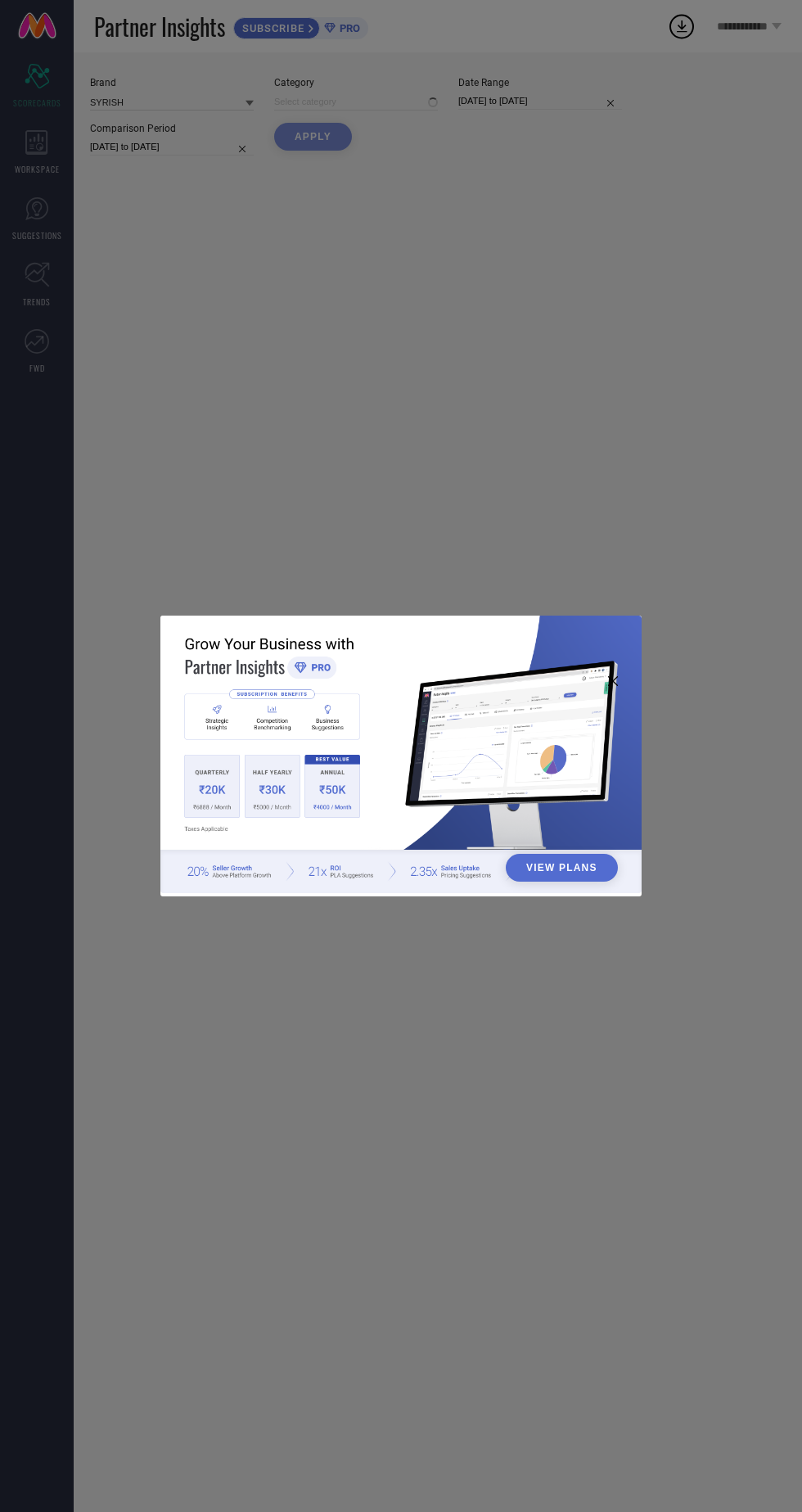
type input "All"
click at [635, 270] on div "View Plans" at bounding box center [401, 756] width 802 height 1512
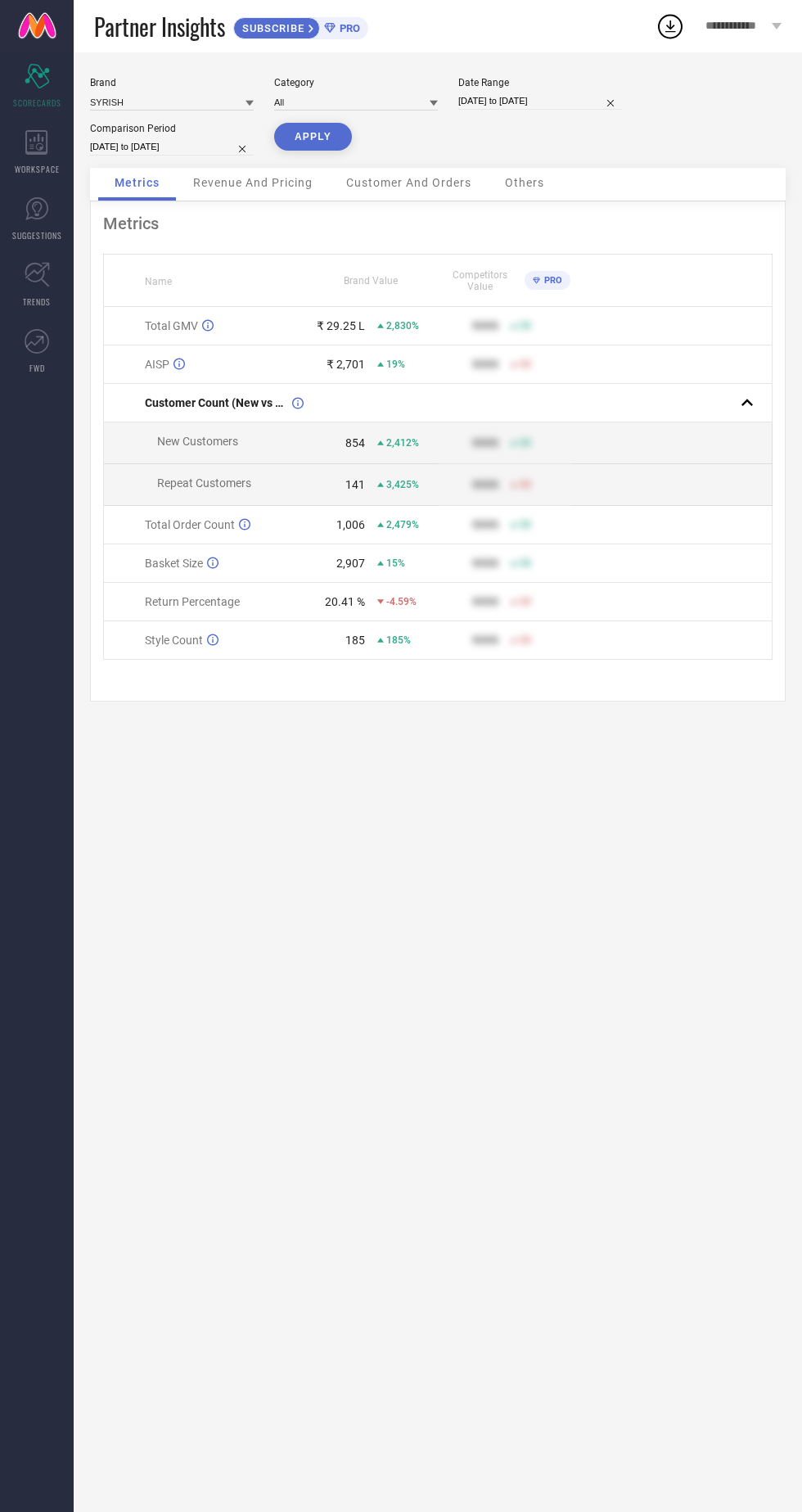
select select "8"
select select "2025"
select select "9"
select select "2025"
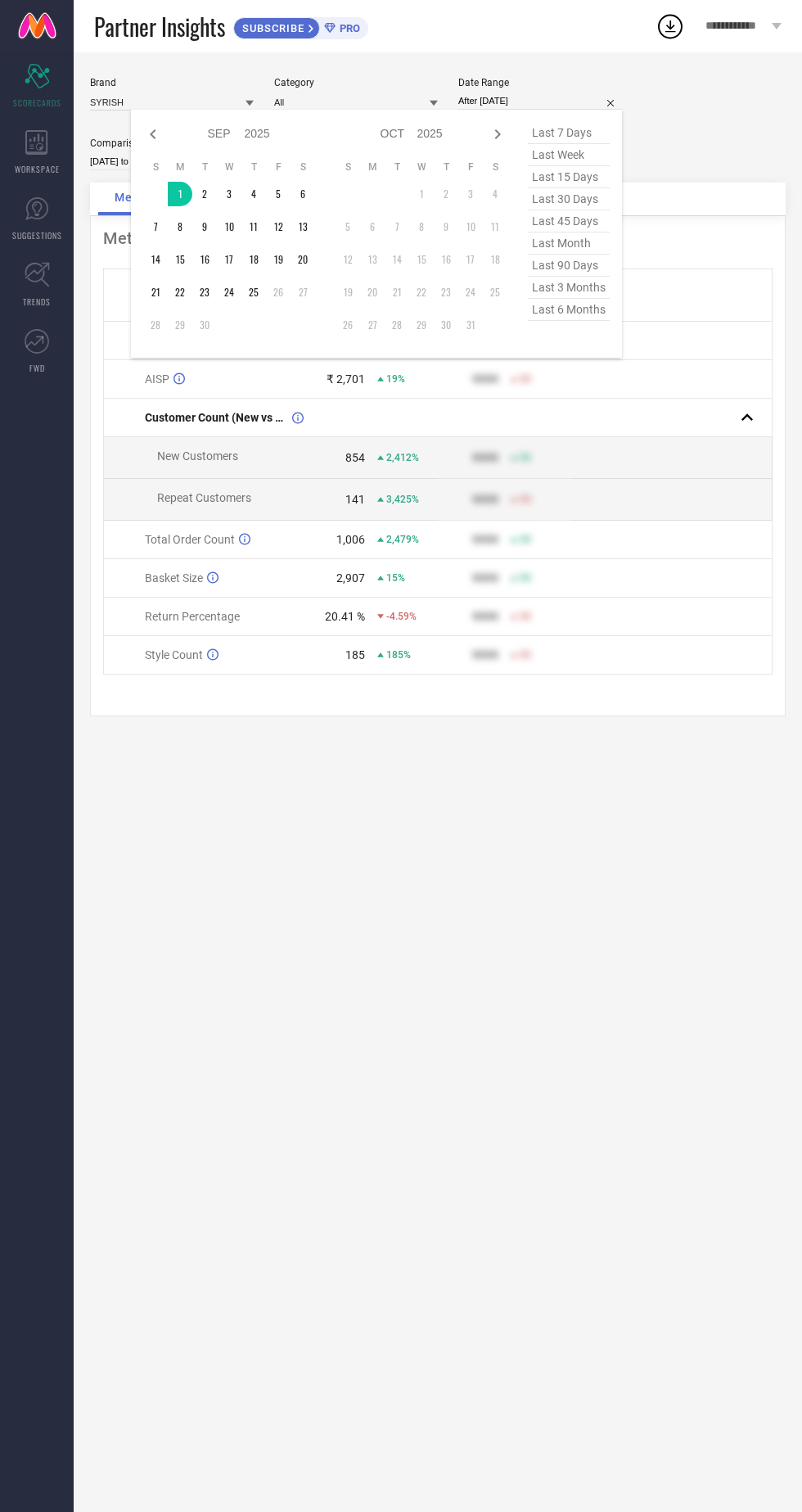
type input "[DATE] to [DATE]"
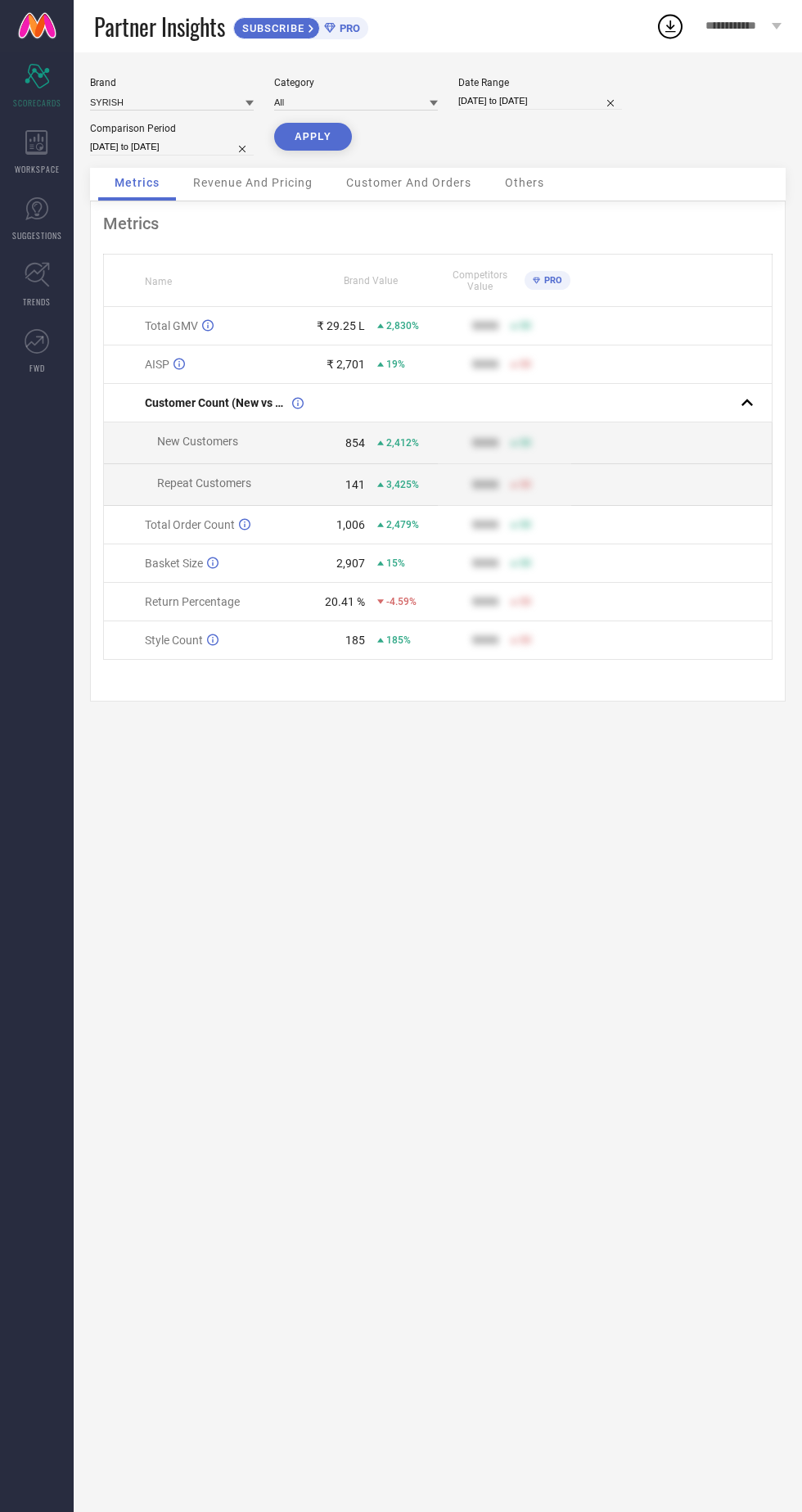
click at [309, 134] on button "APPLY" at bounding box center [313, 137] width 78 height 28
select select "7"
select select "2024"
select select "8"
select select "2024"
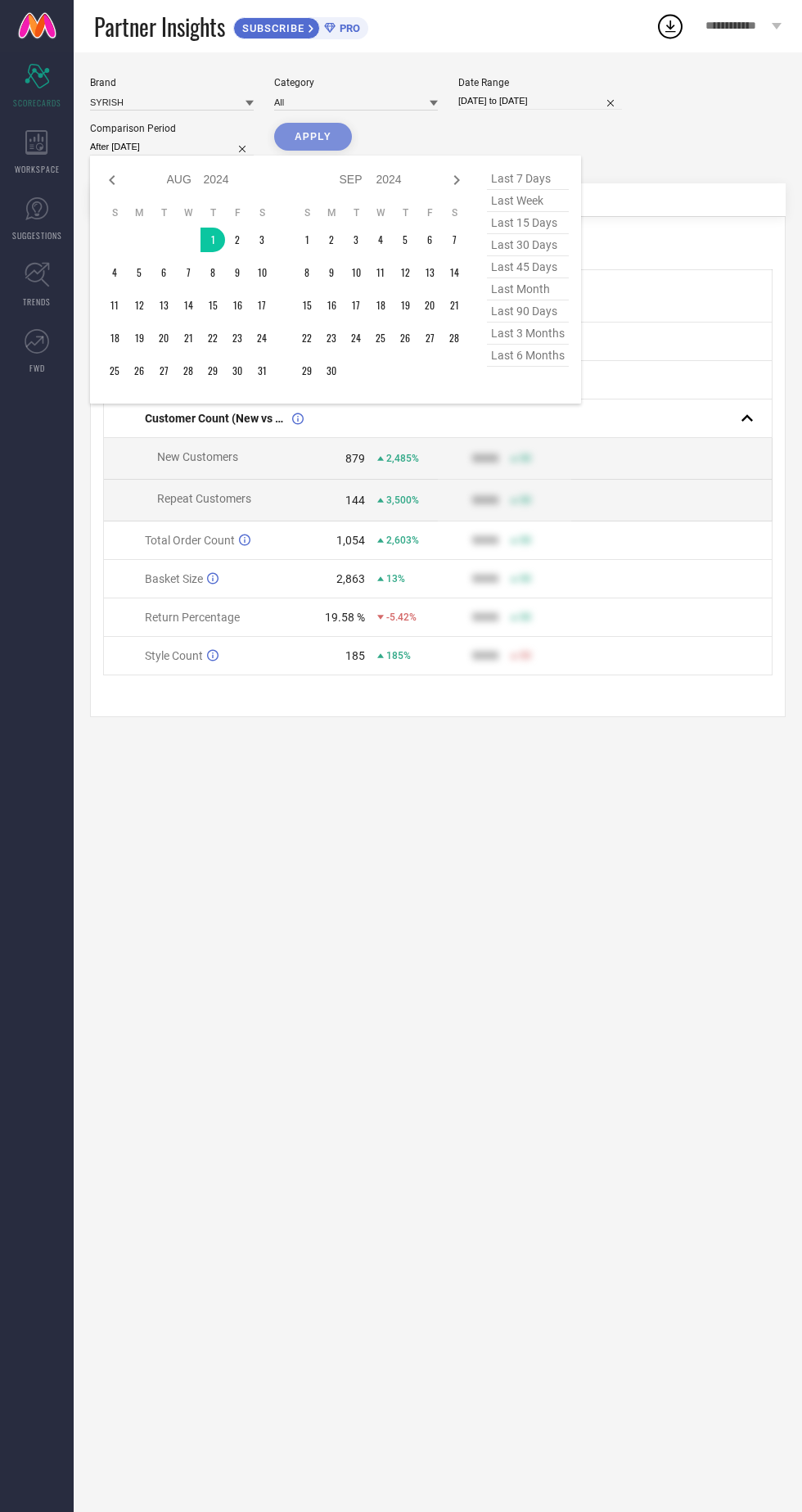
type input "[DATE] to [DATE]"
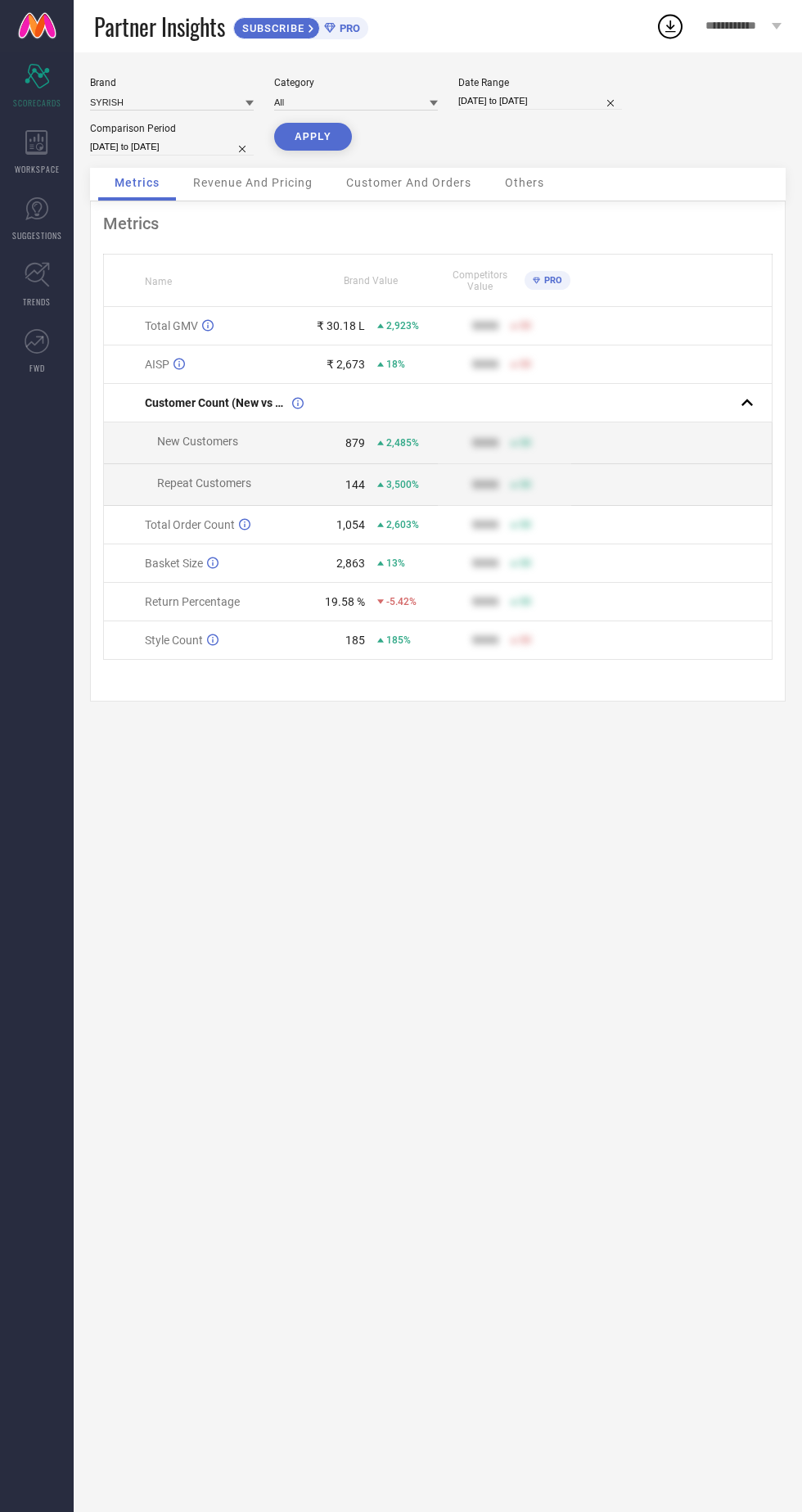
select select "7"
select select "2024"
select select "8"
select select "2024"
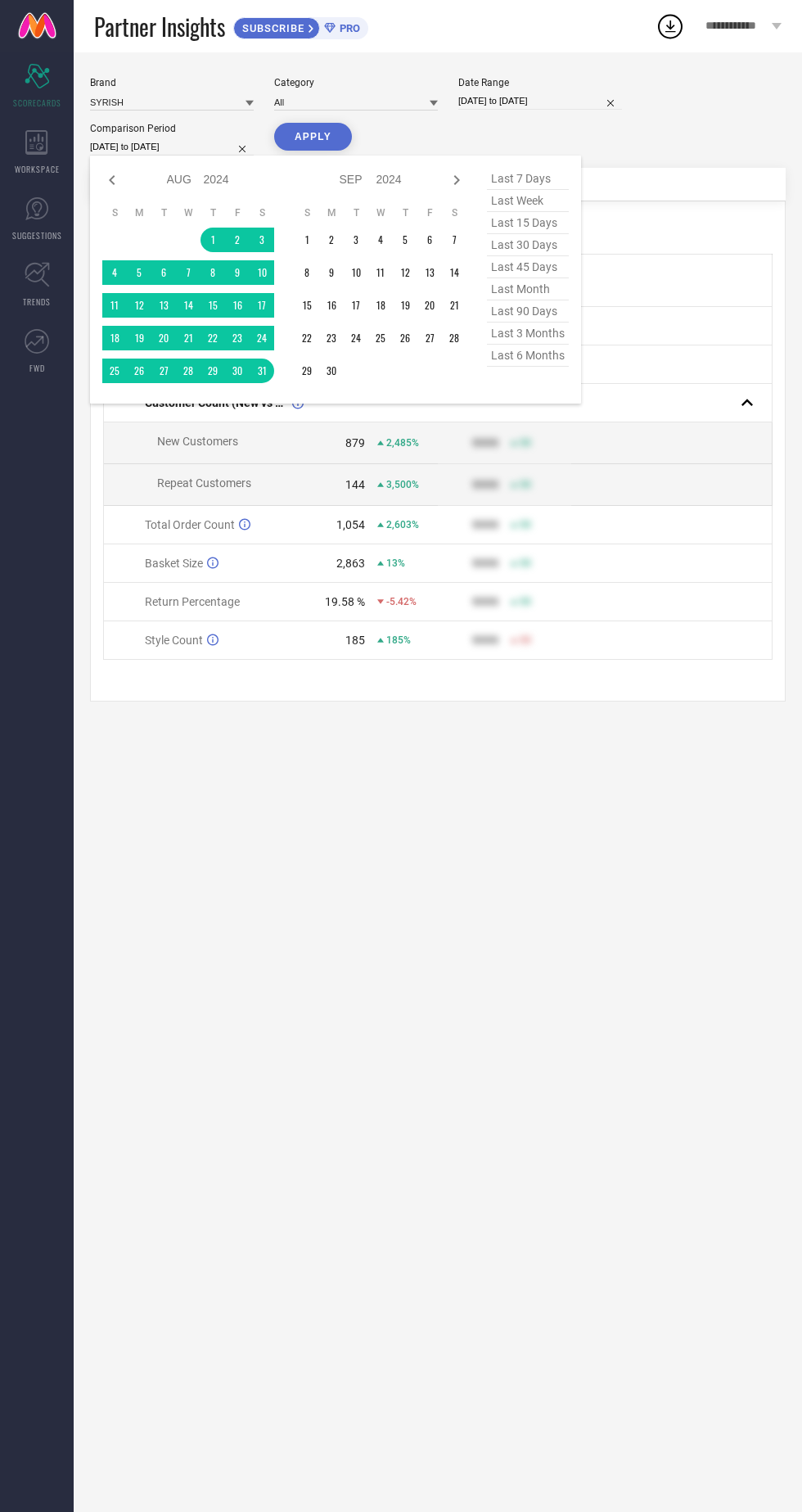
click at [215, 180] on select "2014 2015 2016 2017 2018 2019 2020 2021 2022 2023 2024 2025 2026 2027 2028 2029…" at bounding box center [217, 179] width 26 height 24
select select "7"
select select "2025"
select select "8"
select select "2025"
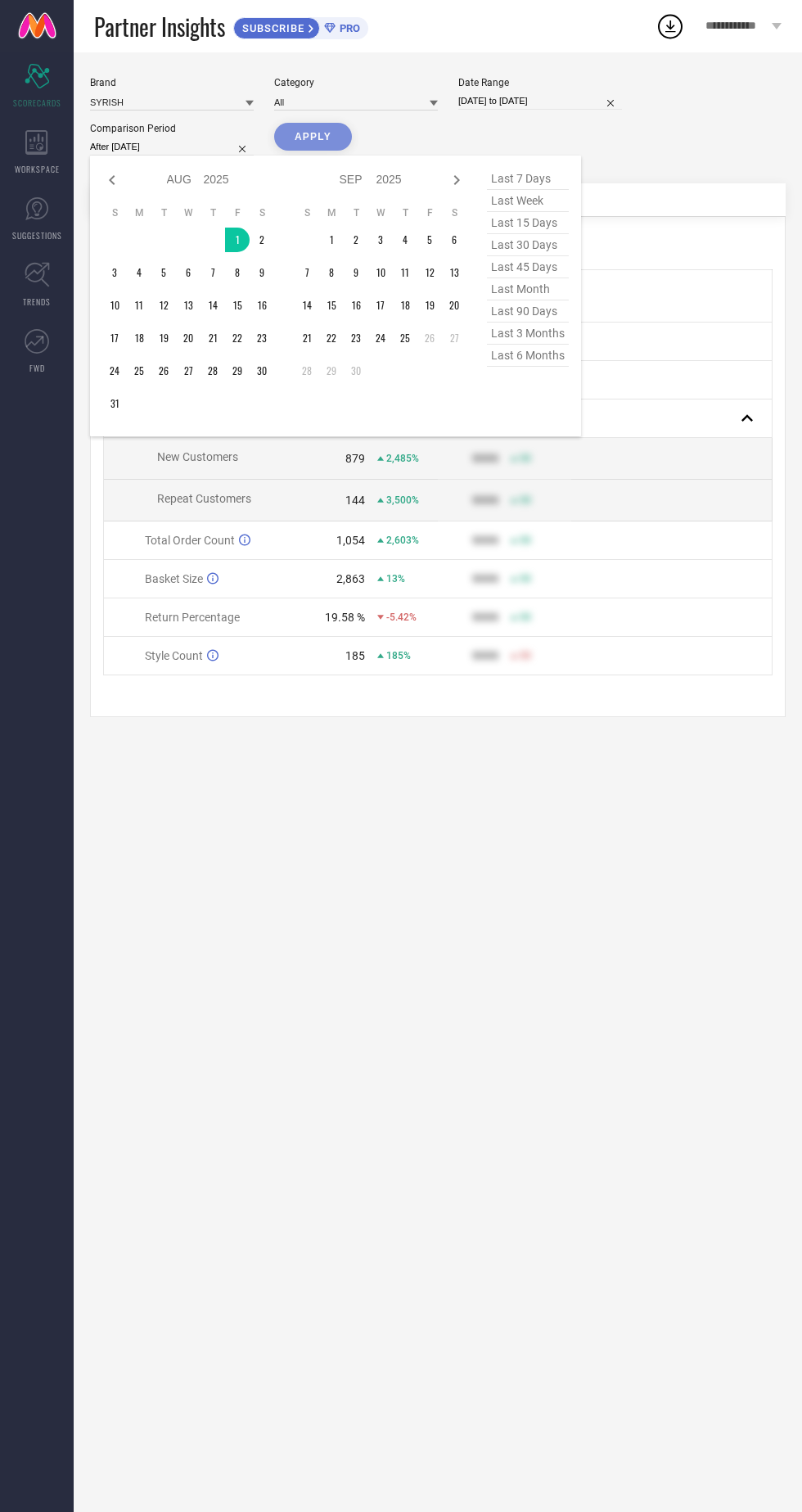
click at [117, 421] on table "S M T W T F S 1 2 3 4 5 6 7 8 9 10 11 12 13 14 15 16 17 18 19 20 21 22 23 24 25…" at bounding box center [188, 311] width 172 height 226
click at [133, 413] on td at bounding box center [139, 404] width 25 height 25
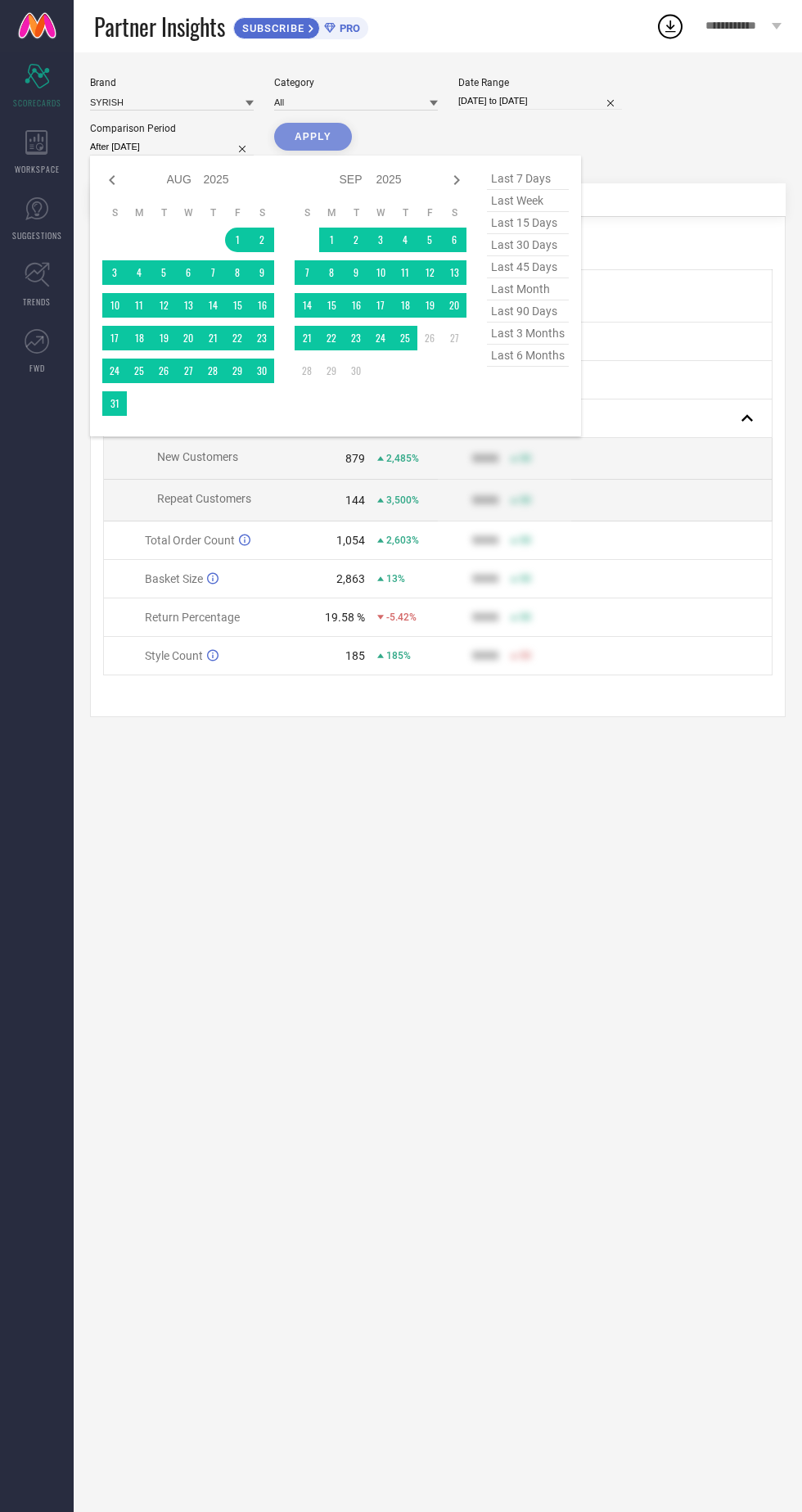
type input "[DATE] to [DATE]"
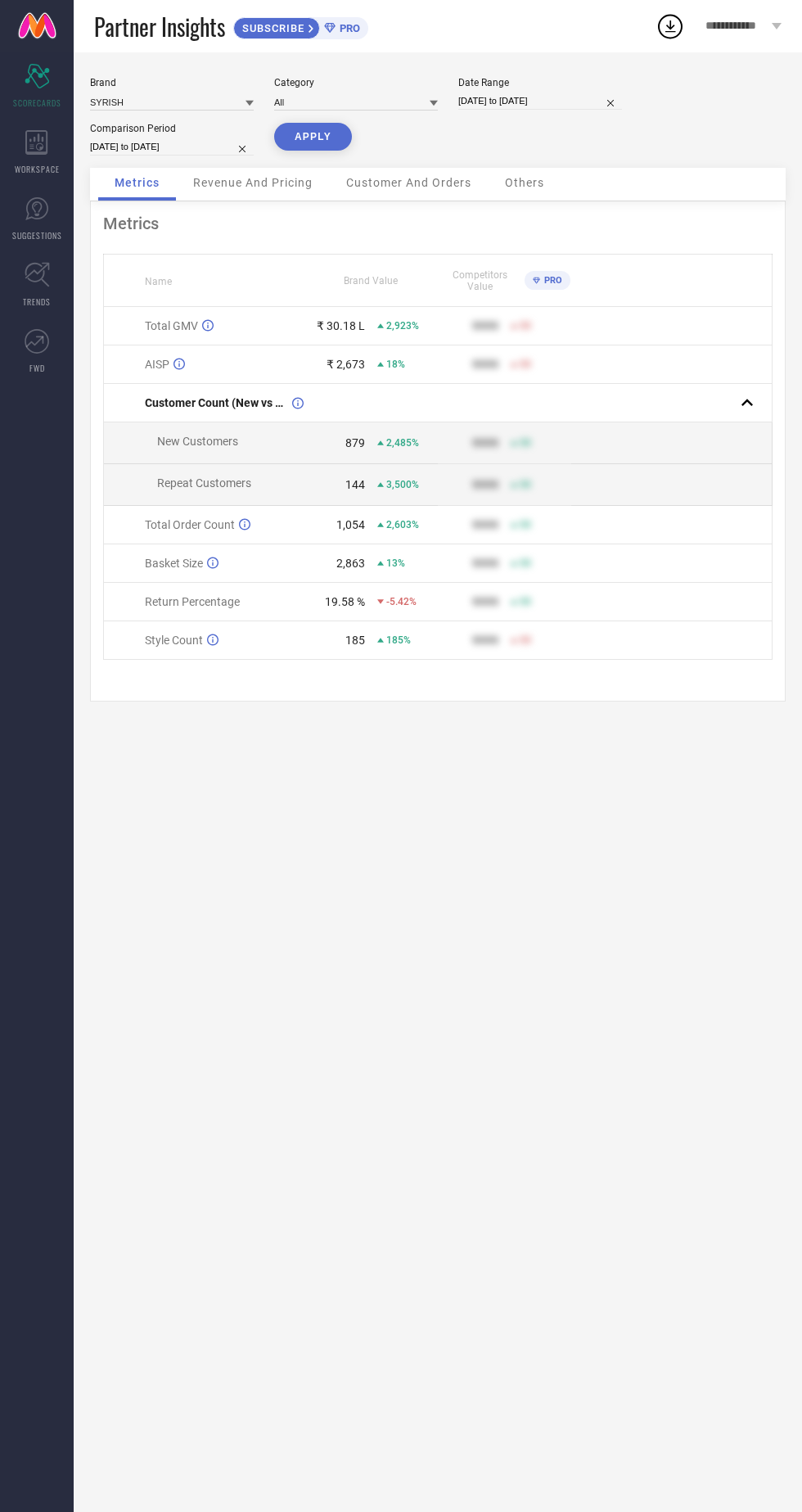
select select "7"
select select "2025"
select select "8"
select select "2025"
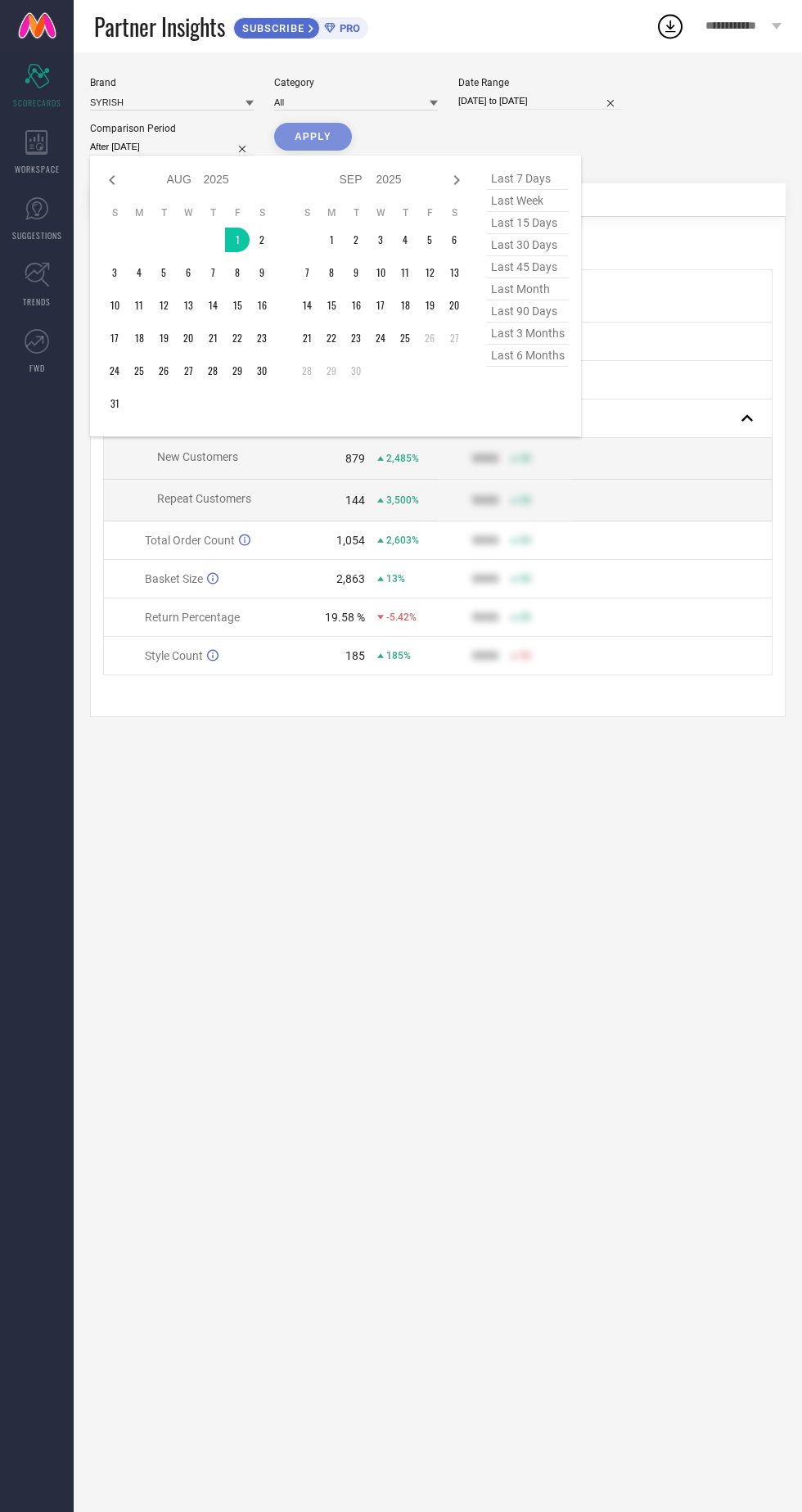
type input "[DATE] to [DATE]"
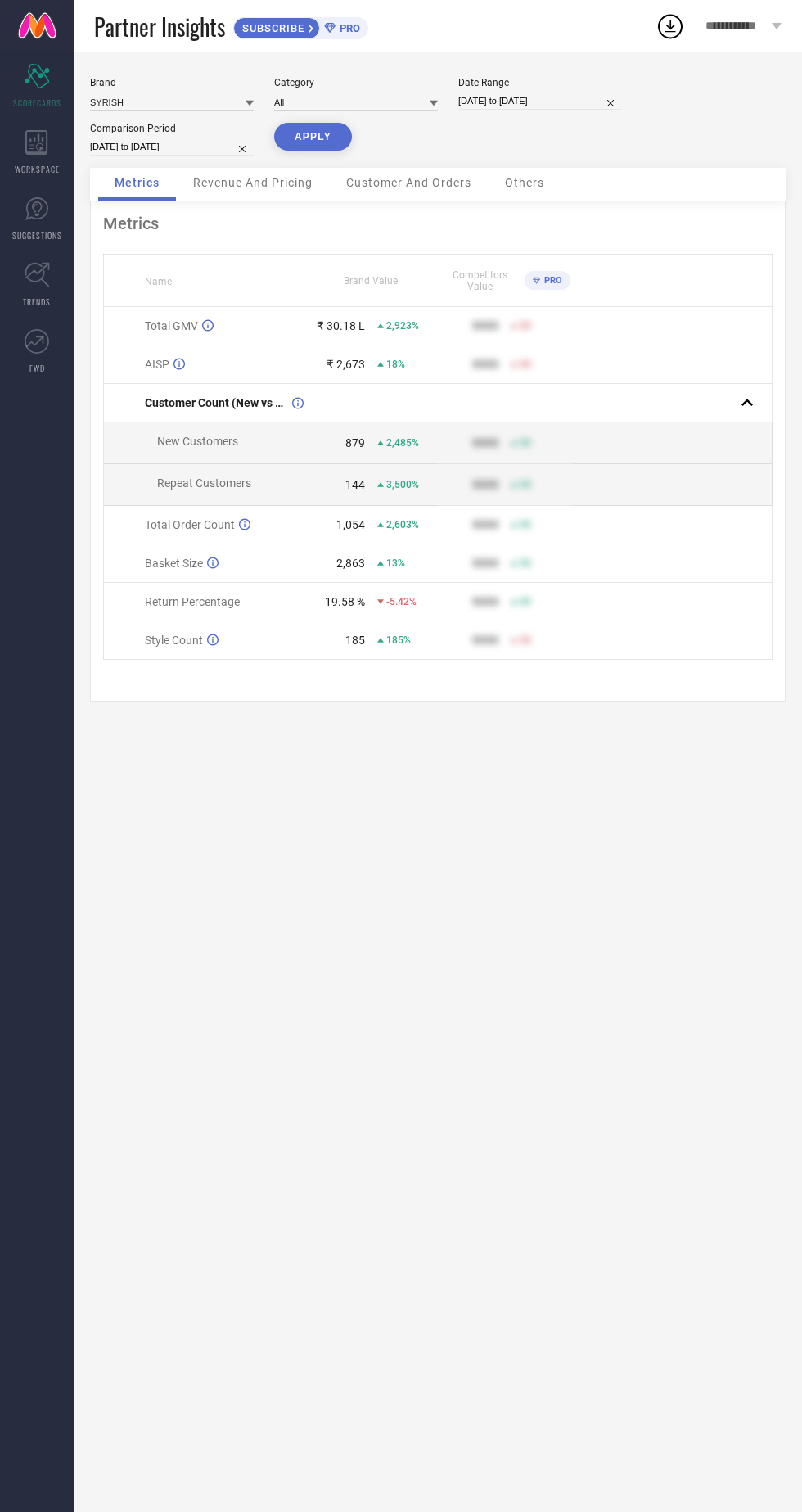
click at [308, 142] on button "APPLY" at bounding box center [313, 137] width 78 height 28
select select "8"
select select "2025"
select select "9"
select select "2025"
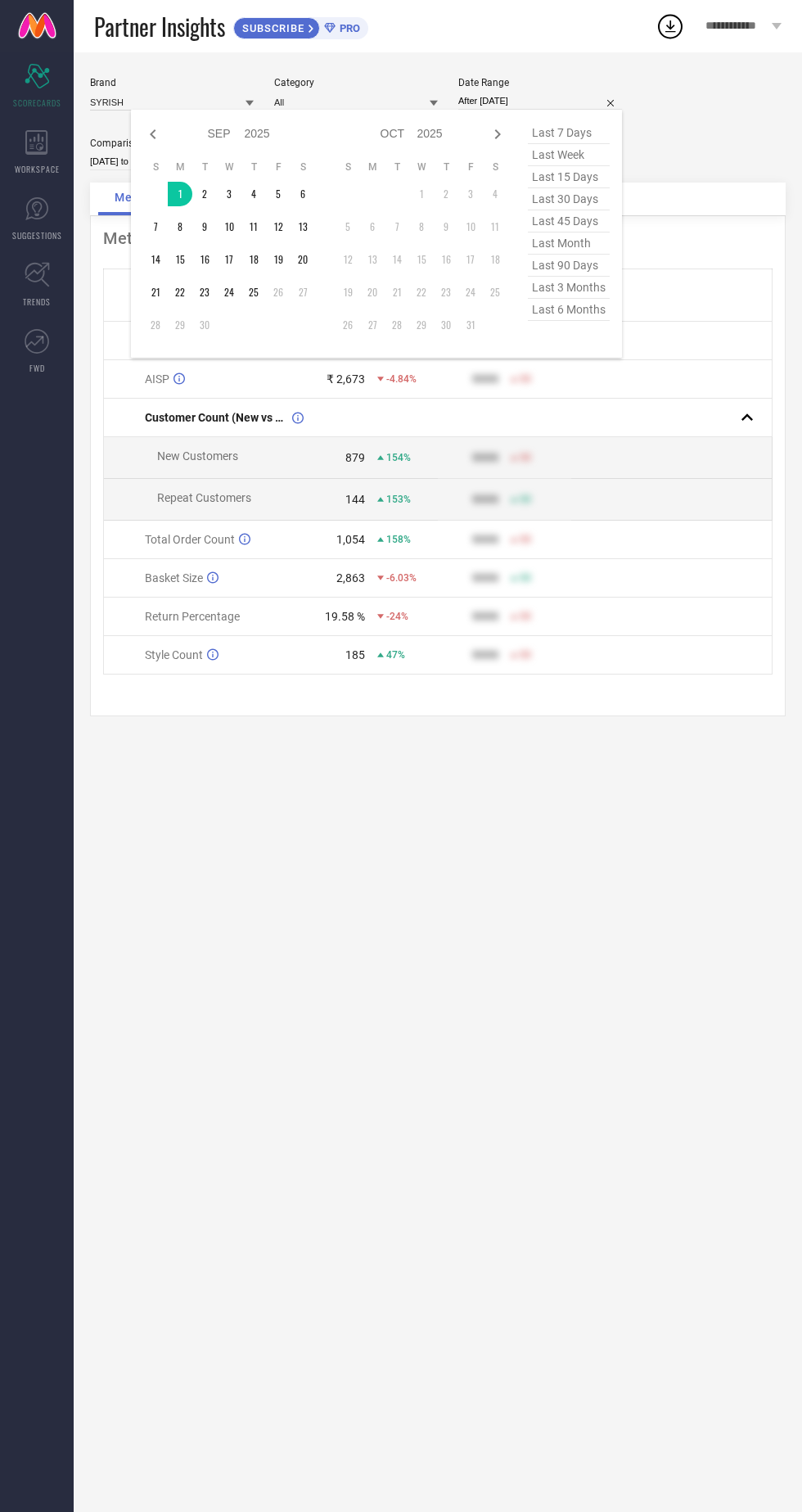
type input "[DATE] to [DATE]"
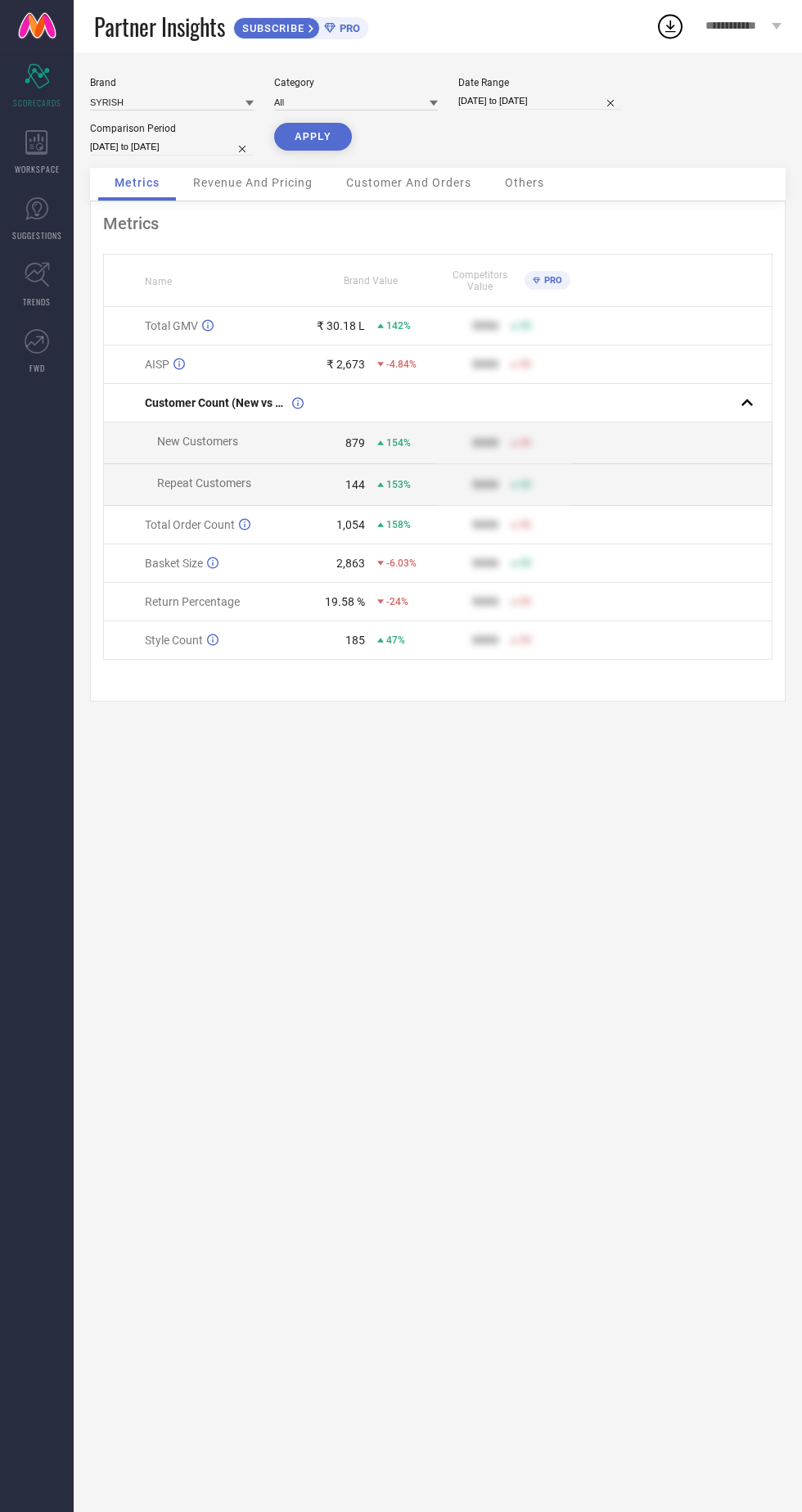
click at [311, 138] on button "APPLY" at bounding box center [313, 137] width 78 height 28
select select "8"
select select "2025"
select select "9"
select select "2025"
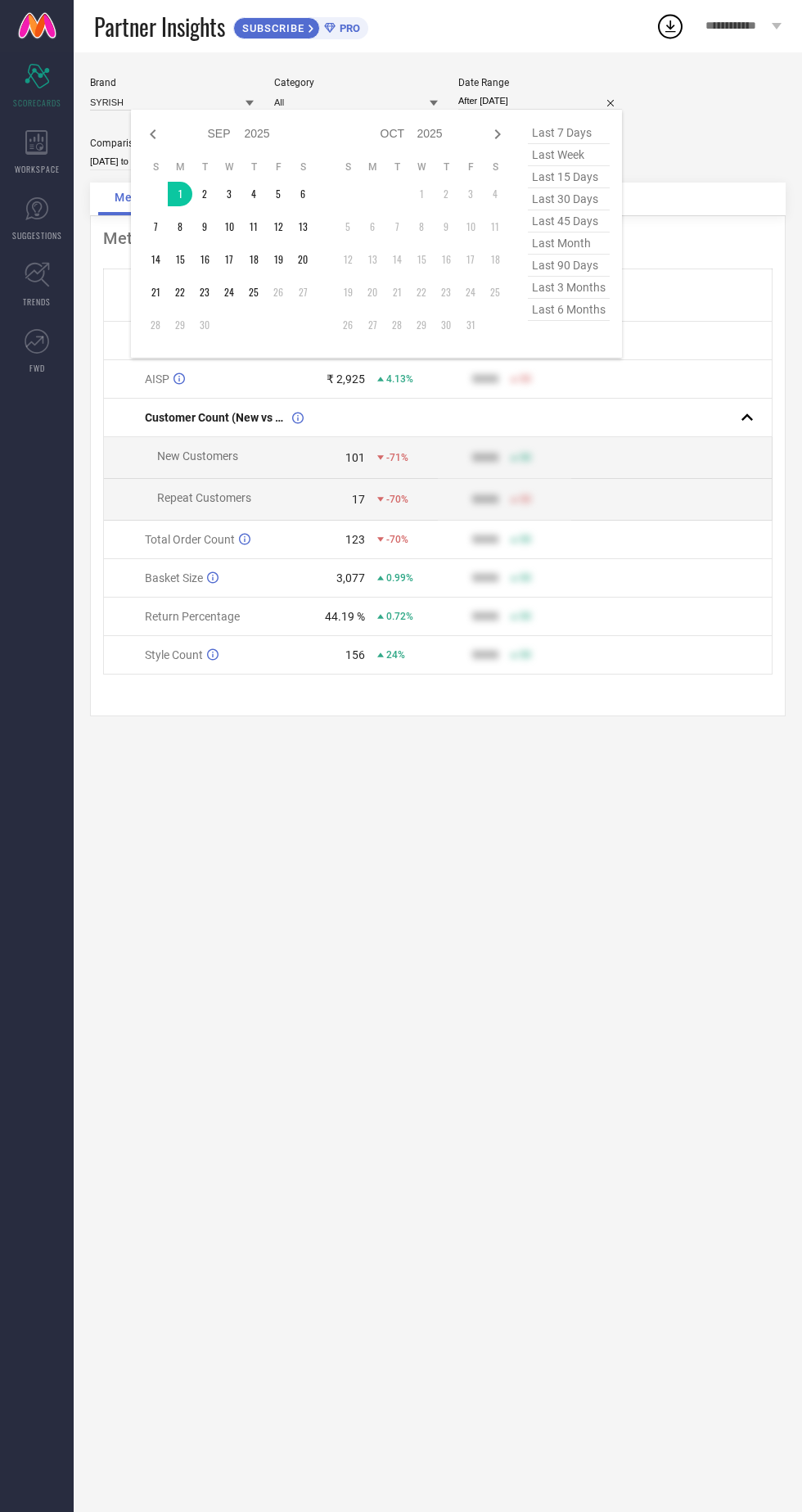
type input "[DATE] to [DATE]"
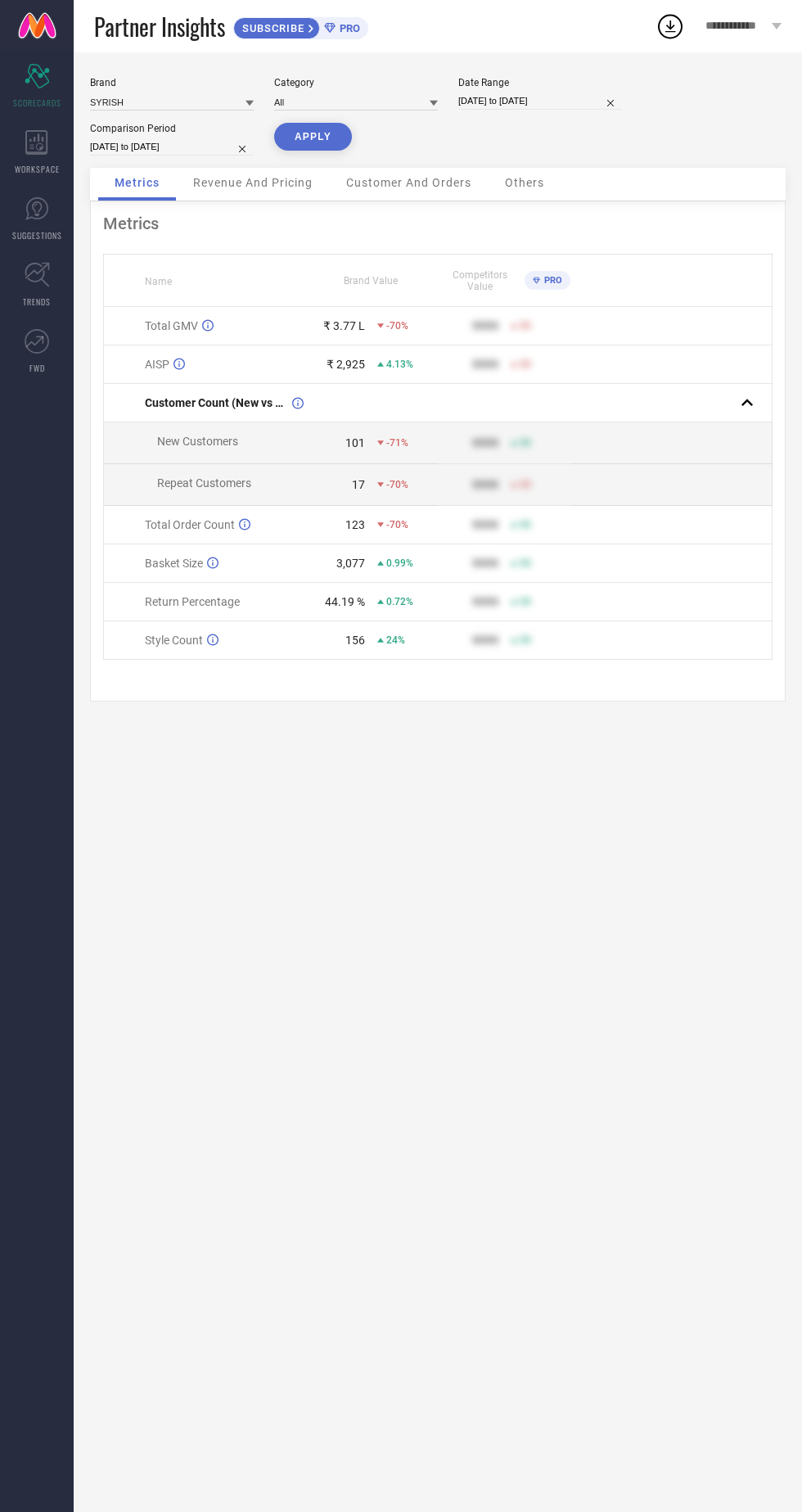
click at [311, 139] on button "APPLY" at bounding box center [313, 137] width 78 height 28
select select "8"
select select "2025"
select select "9"
select select "2025"
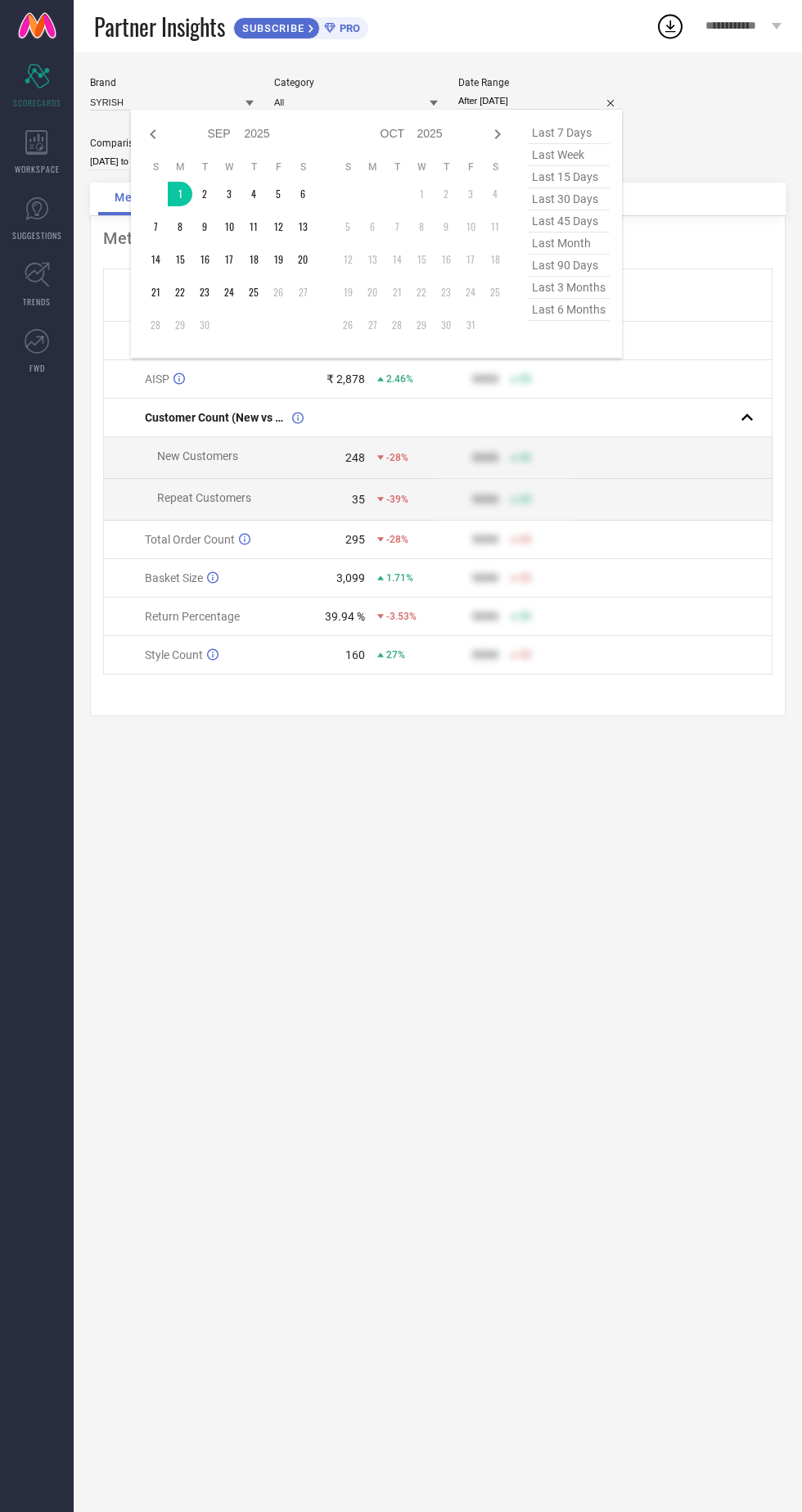
type input "[DATE] to [DATE]"
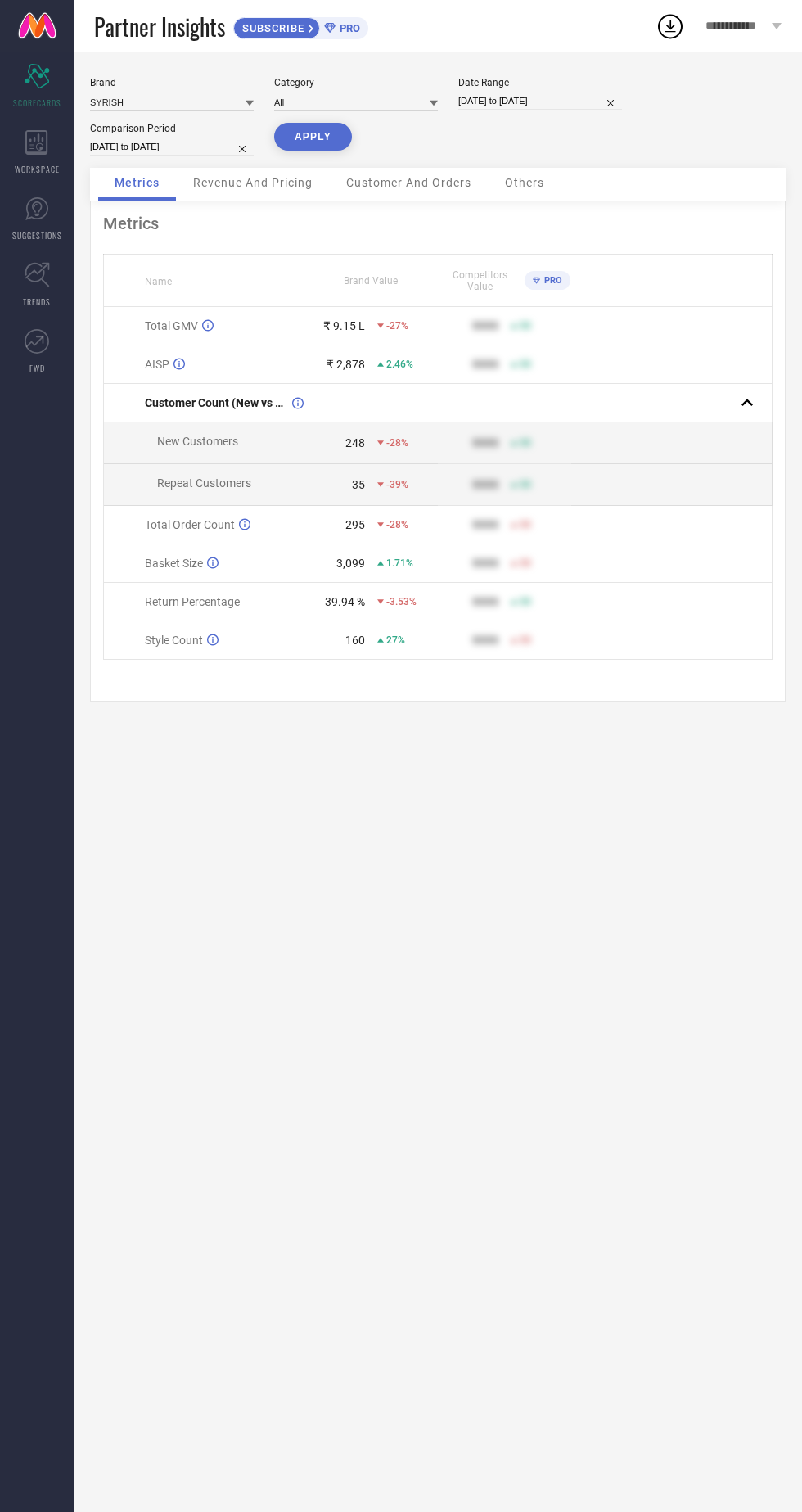
click at [320, 149] on button "APPLY" at bounding box center [313, 137] width 78 height 28
